Goal: Transaction & Acquisition: Obtain resource

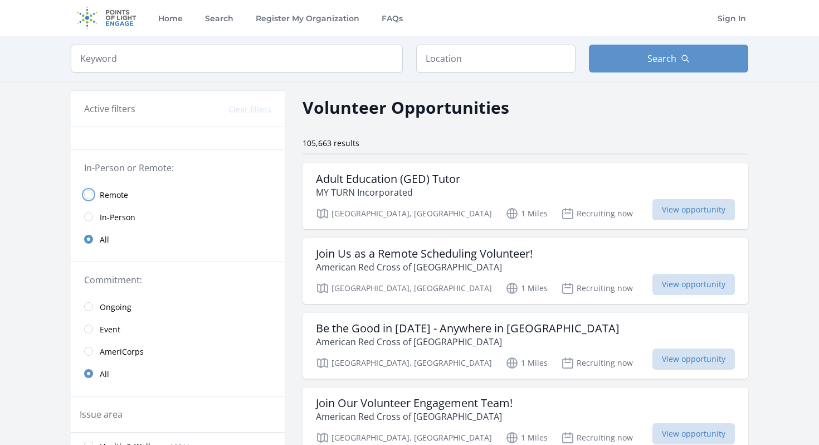
click at [91, 194] on input "radio" at bounding box center [88, 194] width 9 height 9
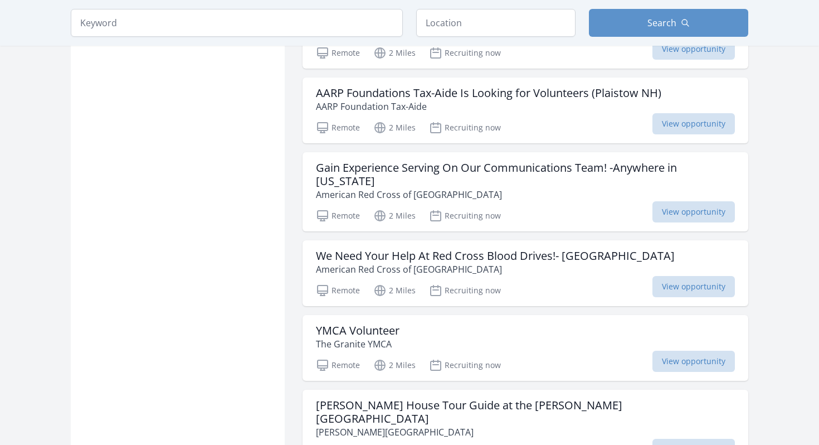
scroll to position [1241, 0]
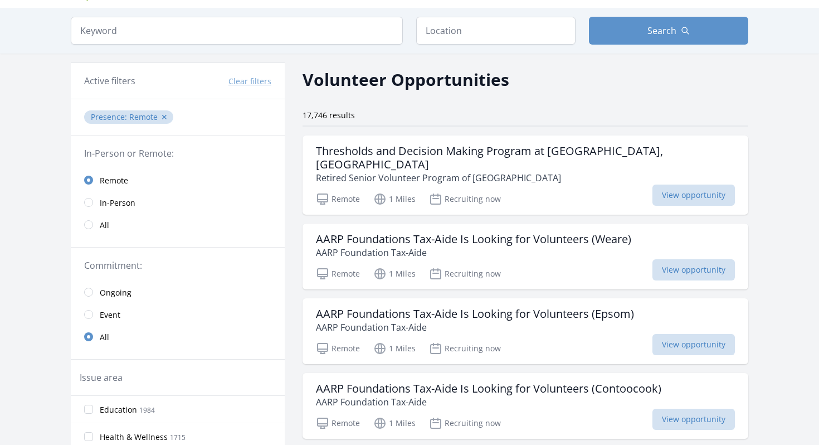
scroll to position [70, 0]
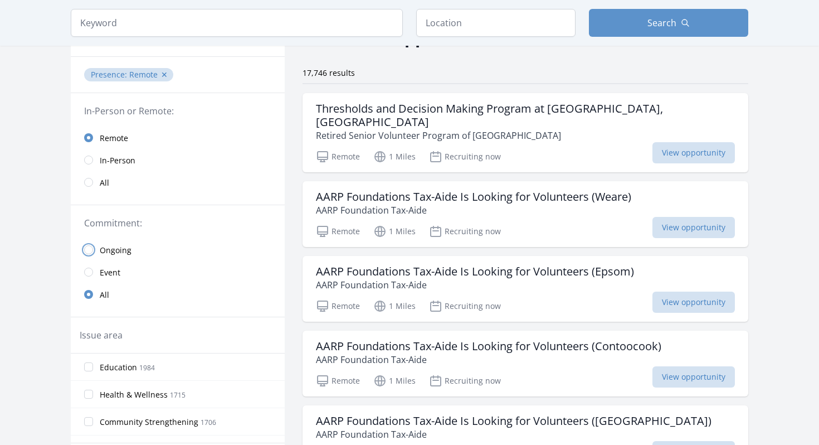
click at [89, 249] on input "radio" at bounding box center [88, 249] width 9 height 9
click at [88, 296] on input "radio" at bounding box center [88, 294] width 9 height 9
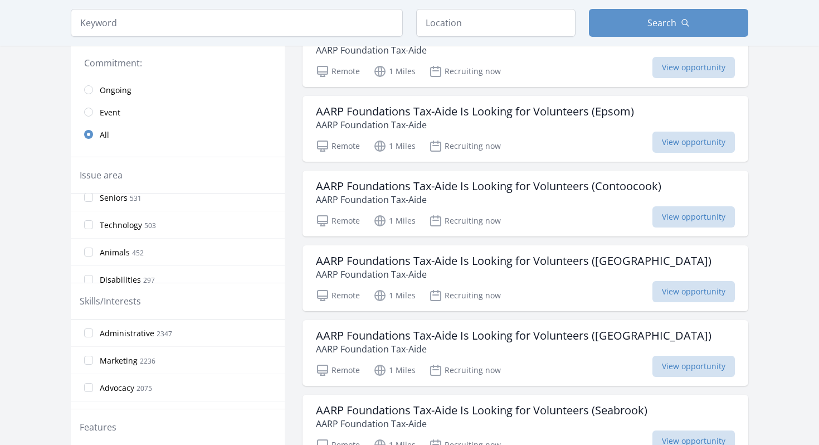
scroll to position [198, 0]
click at [94, 225] on label "Technology 503" at bounding box center [178, 227] width 214 height 22
click at [93, 225] on input "Technology 503" at bounding box center [88, 227] width 9 height 9
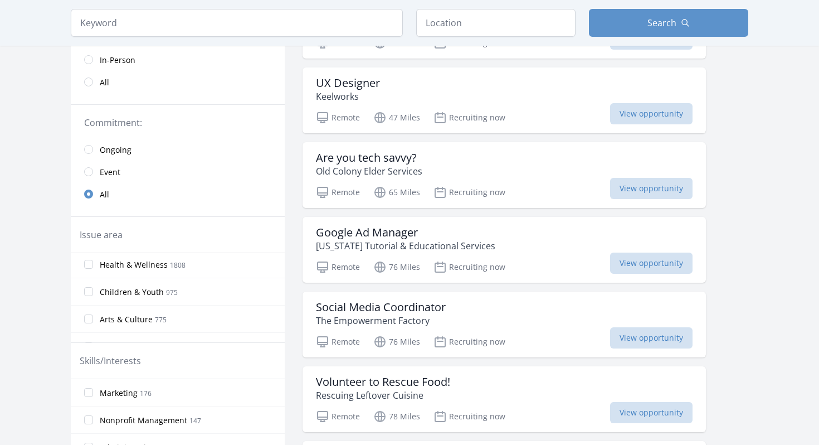
scroll to position [83, 0]
click at [91, 262] on input "Health & Wellness 1808" at bounding box center [88, 265] width 9 height 9
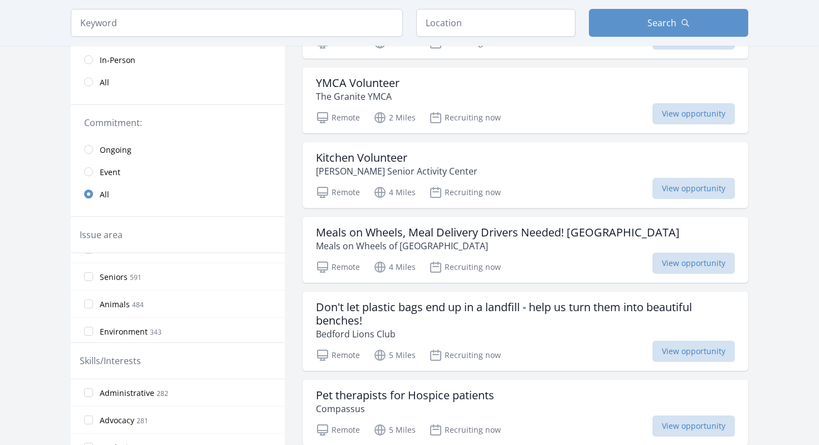
scroll to position [187, 0]
click at [91, 272] on input "STEM 741" at bounding box center [88, 270] width 9 height 9
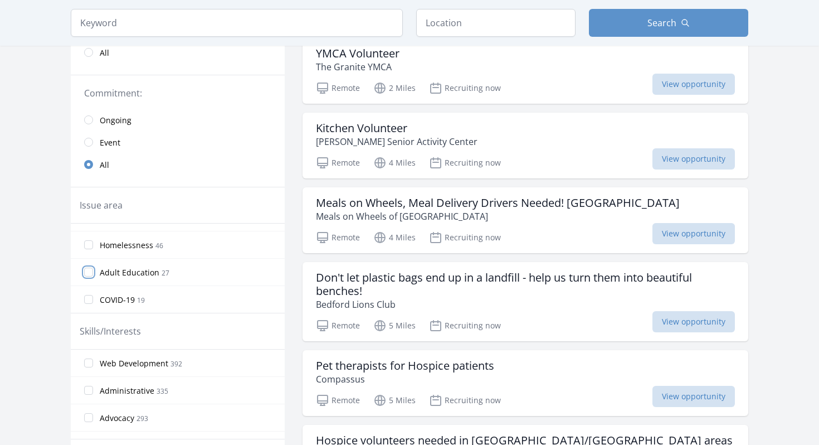
click at [90, 274] on input "Adult Education 27" at bounding box center [88, 271] width 9 height 9
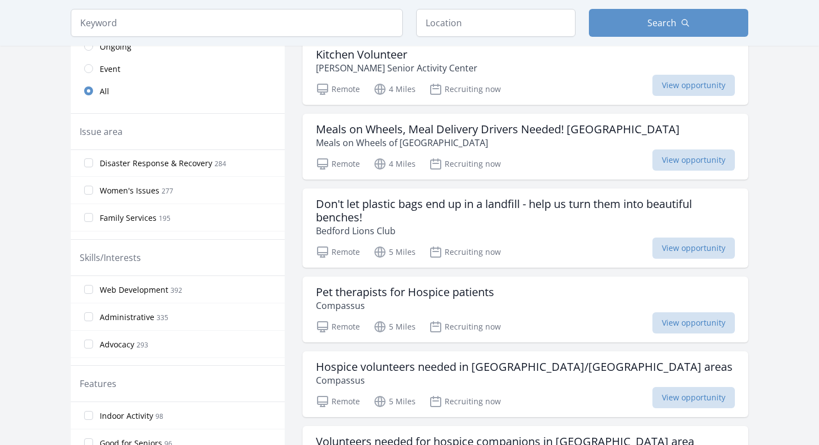
scroll to position [378, 0]
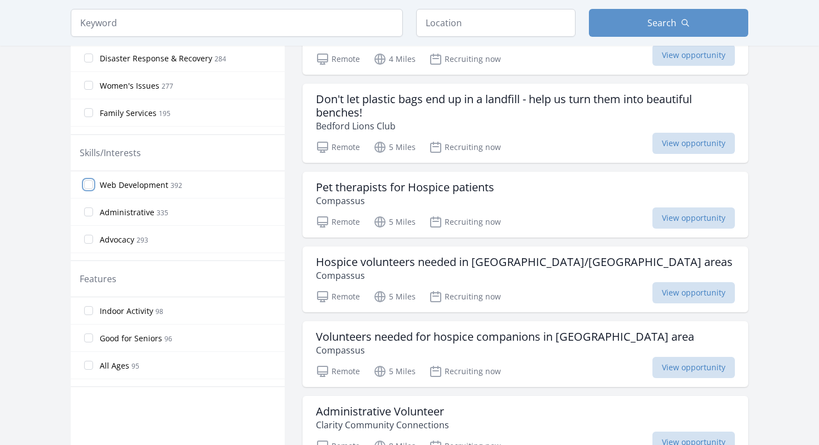
click at [92, 185] on input "Web Development 392" at bounding box center [88, 184] width 9 height 9
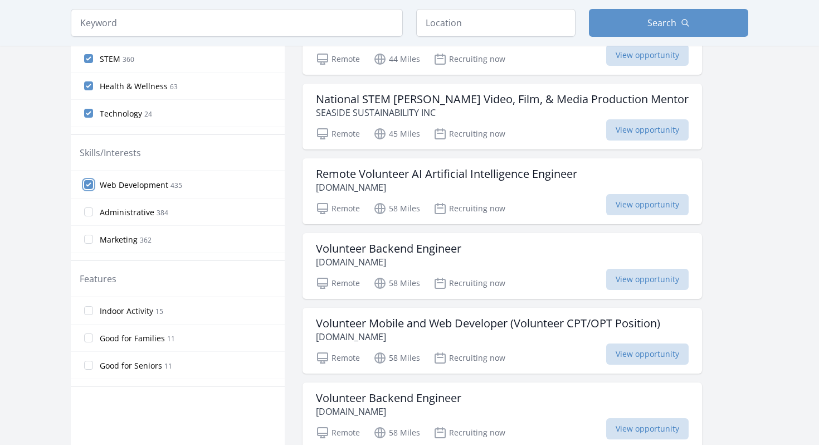
click at [90, 185] on input "Web Development 435" at bounding box center [88, 184] width 9 height 9
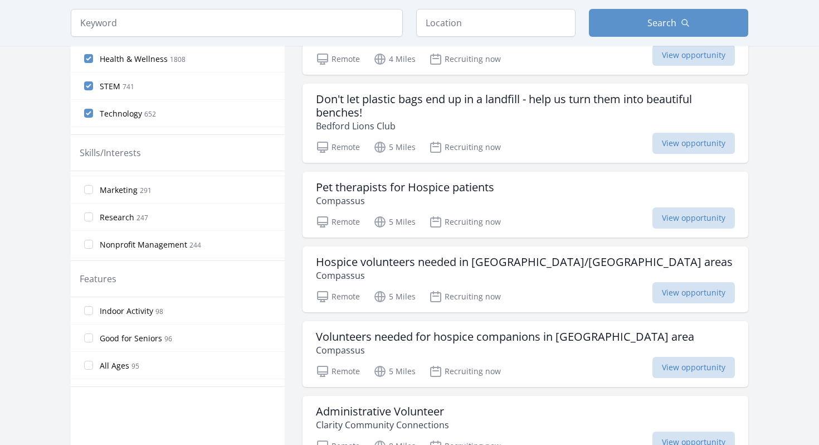
scroll to position [87, 0]
click at [92, 207] on input "Research 247" at bounding box center [88, 206] width 9 height 9
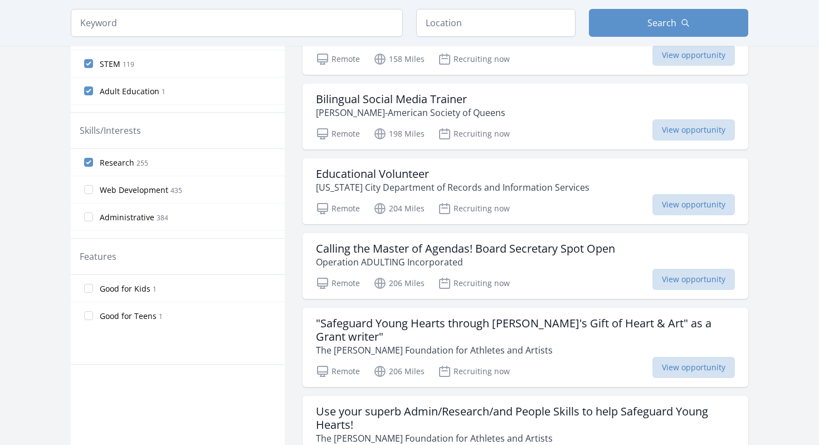
scroll to position [94, 0]
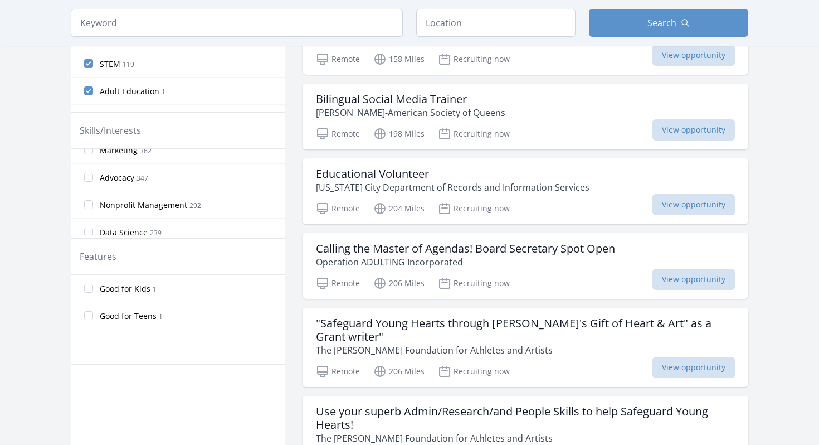
click at [95, 206] on label "Nonprofit Management 292" at bounding box center [178, 204] width 214 height 22
click at [93, 206] on input "Nonprofit Management 292" at bounding box center [88, 204] width 9 height 9
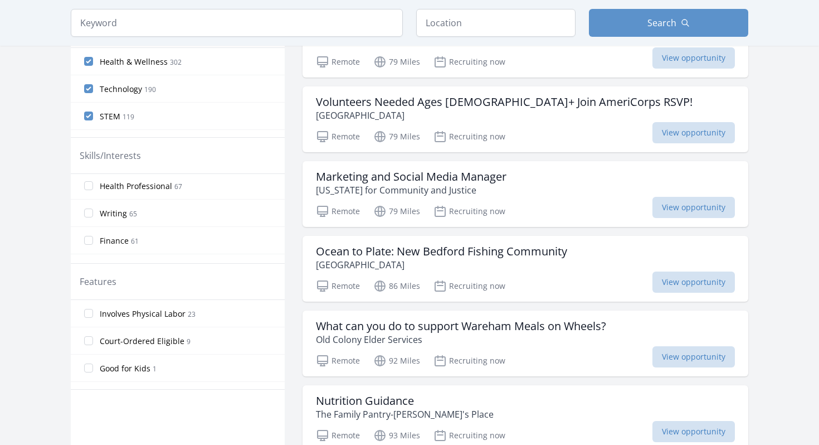
scroll to position [456, 0]
click at [89, 197] on input "Health Professional 67" at bounding box center [88, 195] width 9 height 9
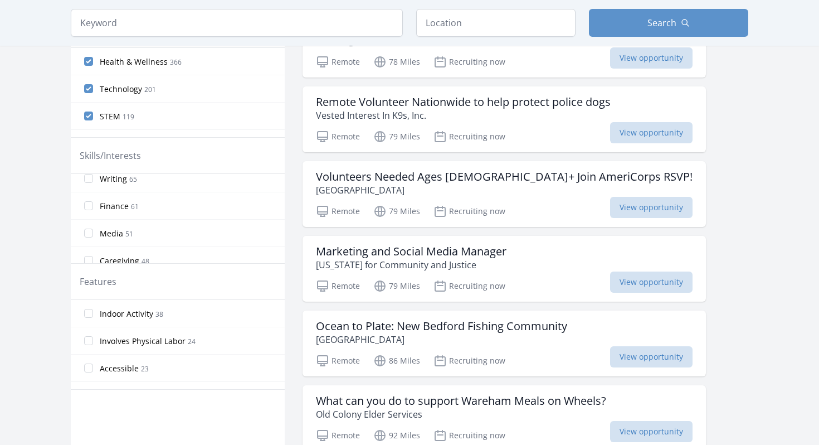
scroll to position [500, 0]
click at [89, 179] on input "Writing 65" at bounding box center [88, 178] width 9 height 9
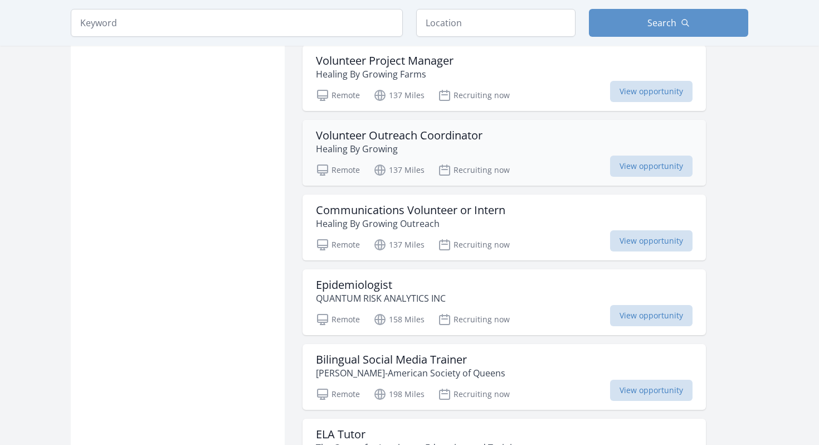
scroll to position [1218, 0]
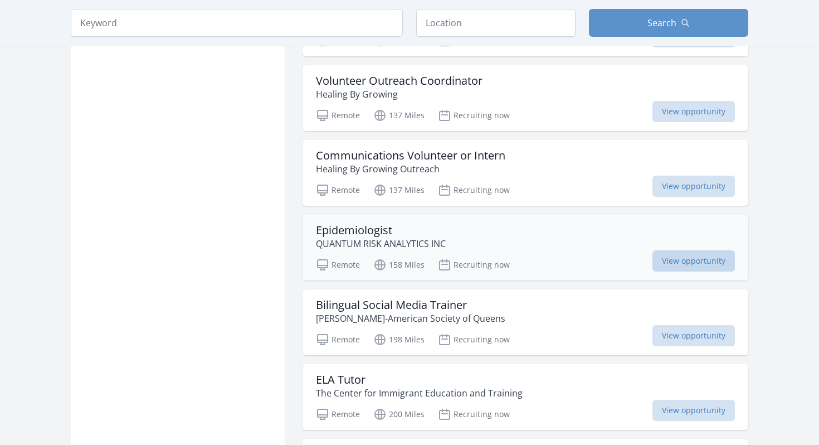
click at [690, 262] on span "View opportunity" at bounding box center [694, 260] width 82 height 21
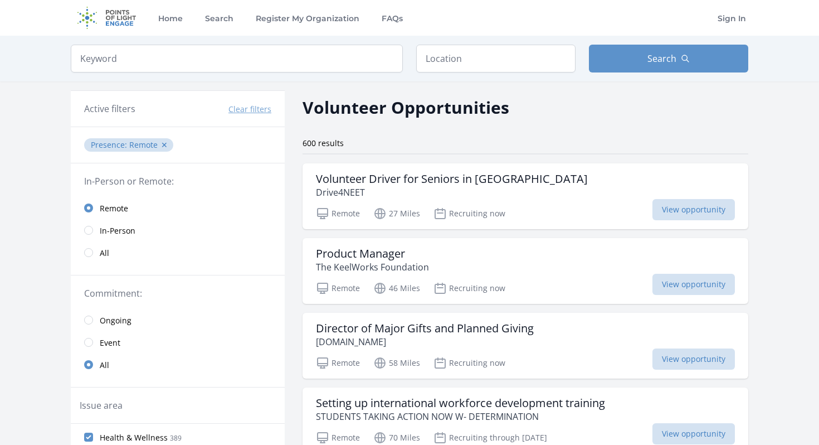
click at [167, 144] on span "Remote ✕" at bounding box center [150, 144] width 42 height 11
click at [163, 143] on button "✕" at bounding box center [164, 144] width 7 height 11
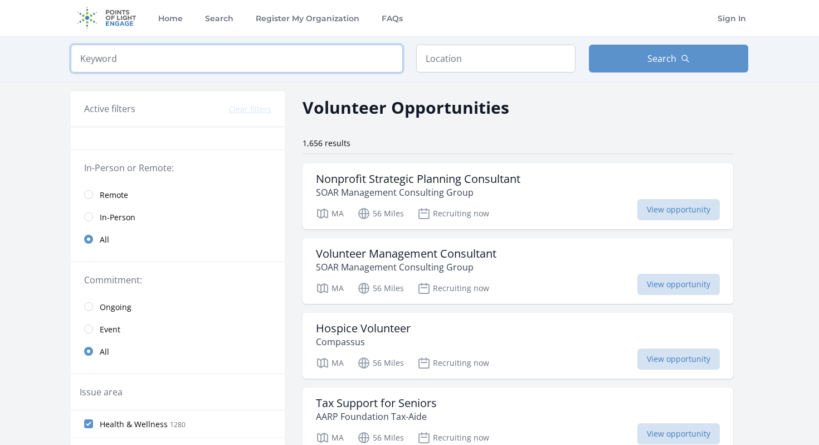
click at [130, 61] on input "search" at bounding box center [237, 59] width 332 height 28
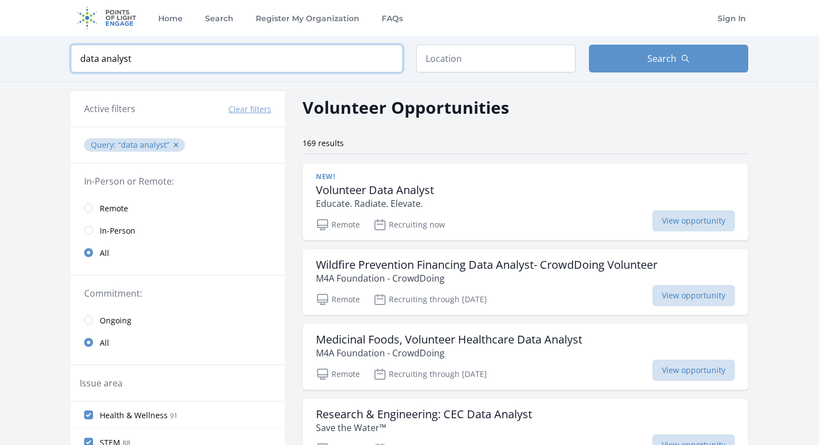
type input "data analyst"
click button "submit" at bounding box center [0, 0] width 0 height 0
click at [248, 108] on button "Clear filters" at bounding box center [249, 109] width 43 height 11
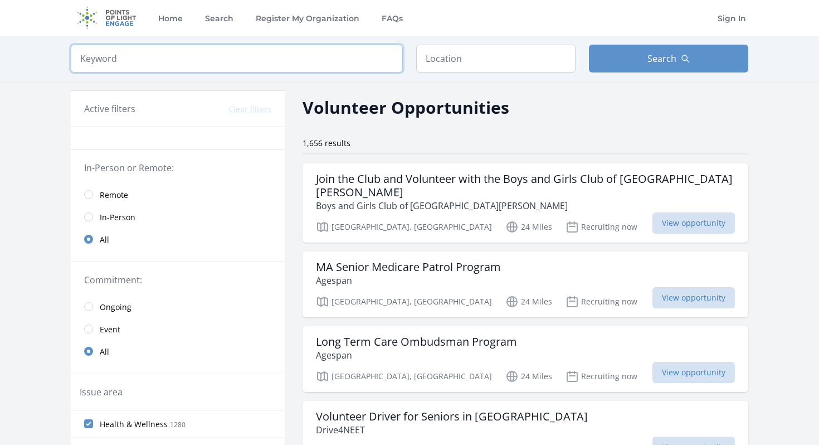
click at [154, 52] on input "search" at bounding box center [237, 59] width 332 height 28
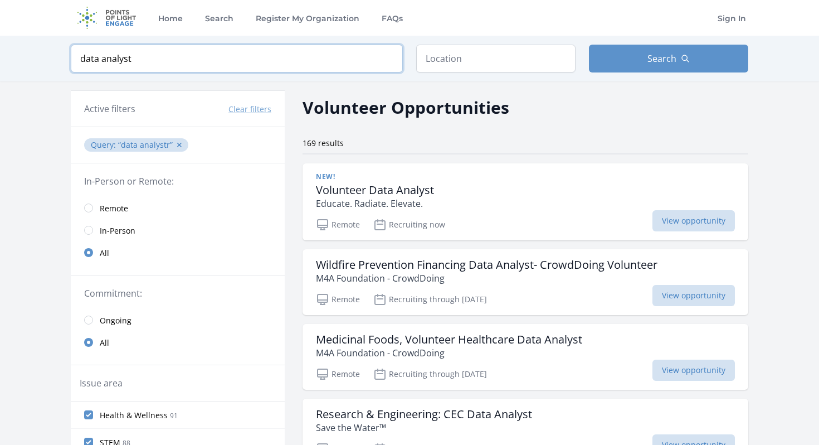
type input "data analyst"
click button "submit" at bounding box center [0, 0] width 0 height 0
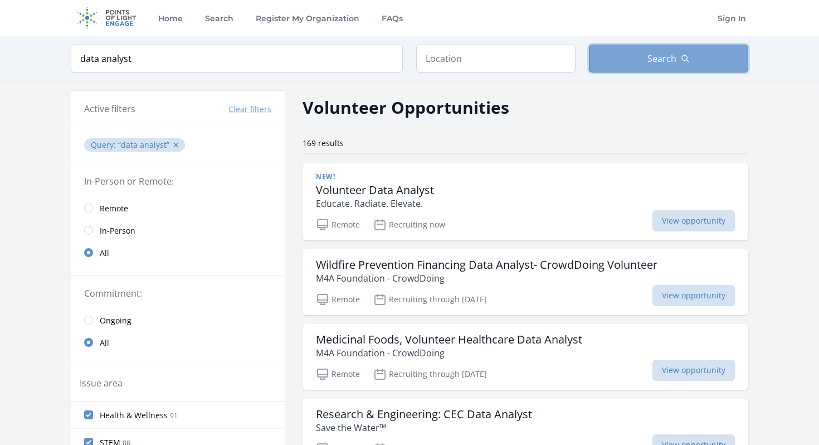
click at [688, 55] on icon "button" at bounding box center [685, 58] width 9 height 9
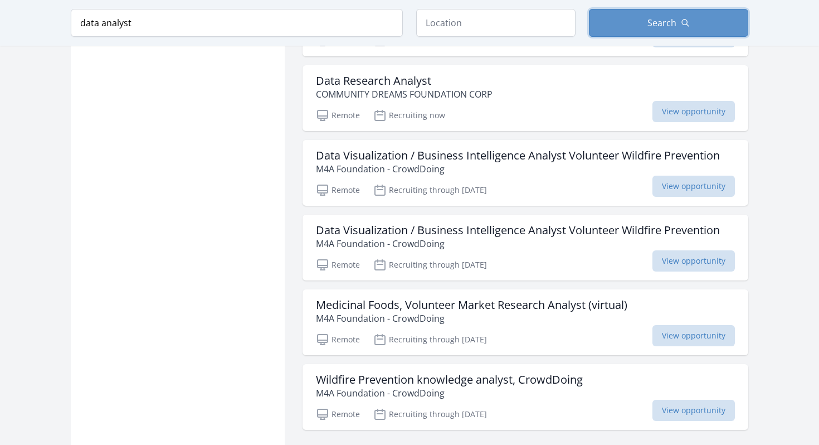
scroll to position [1372, 0]
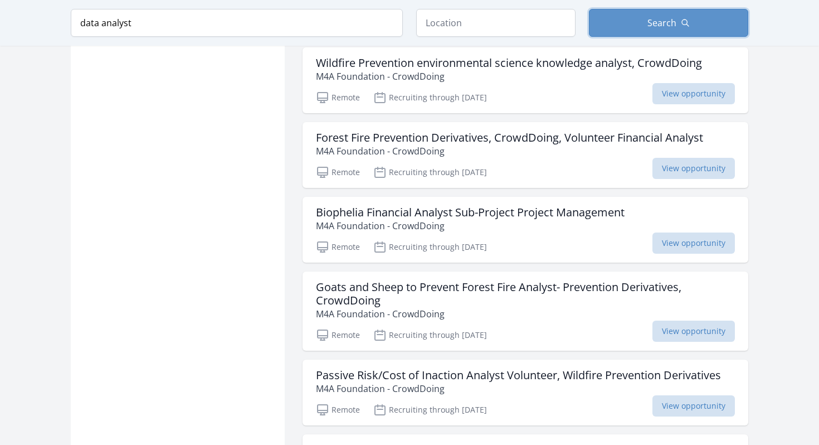
scroll to position [1960, 0]
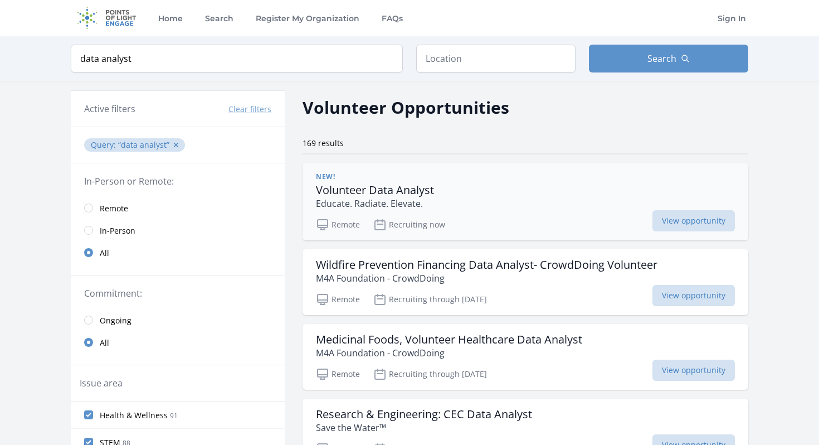
click at [374, 189] on h3 "Volunteer Data Analyst" at bounding box center [375, 189] width 118 height 13
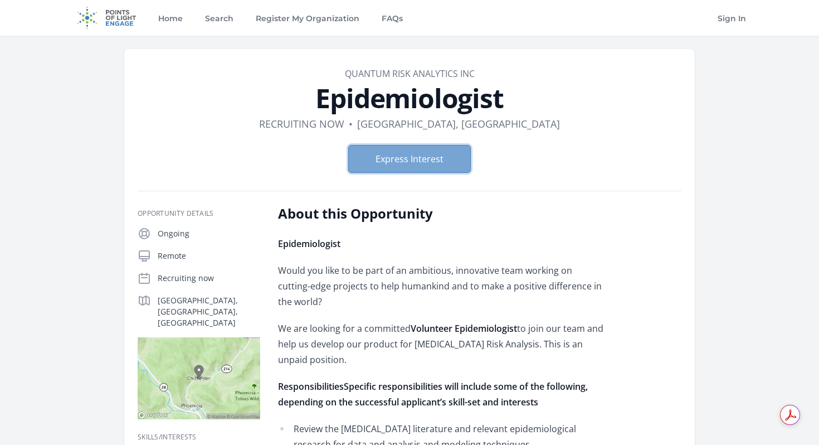
click at [437, 158] on button "Express Interest" at bounding box center [409, 159] width 123 height 28
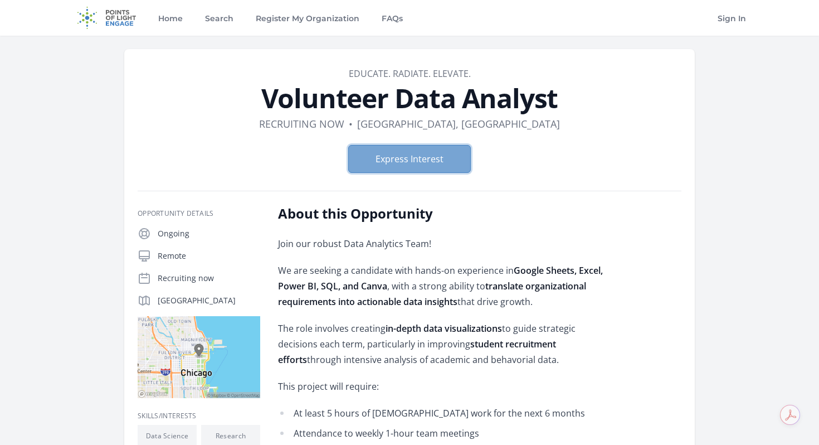
click at [406, 159] on button "Express Interest" at bounding box center [409, 159] width 123 height 28
